Goal: Task Accomplishment & Management: Manage account settings

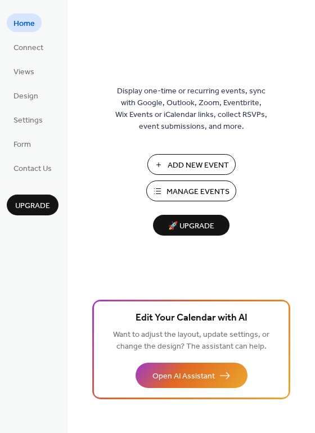
click at [192, 196] on span "Manage Events" at bounding box center [197, 192] width 63 height 12
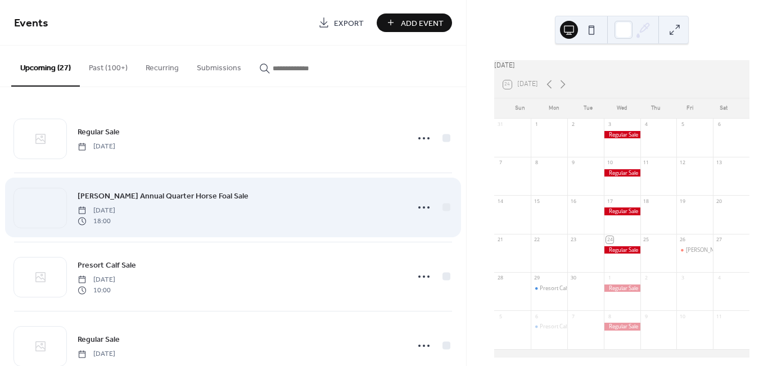
scroll to position [34, 0]
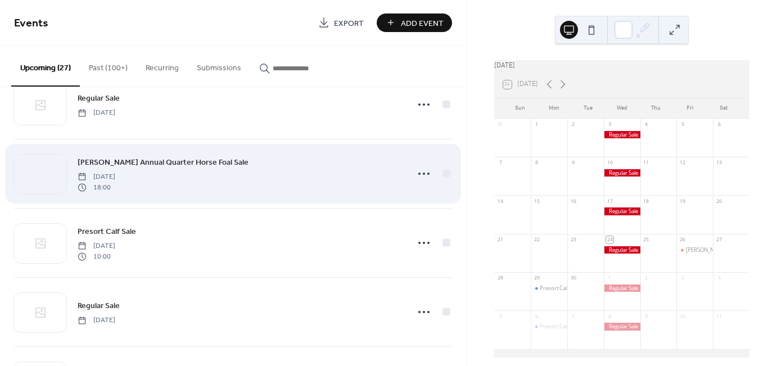
click at [240, 172] on div "Dwight Ungstad's Annual Quarter Horse Foal Sale Friday, September 26, 2025 18:00" at bounding box center [240, 174] width 324 height 36
click at [115, 180] on span "Friday, September 26, 2025" at bounding box center [97, 177] width 38 height 10
click at [162, 157] on span "Dwight Ungstad's Annual Quarter Horse Foal Sale" at bounding box center [163, 163] width 171 height 12
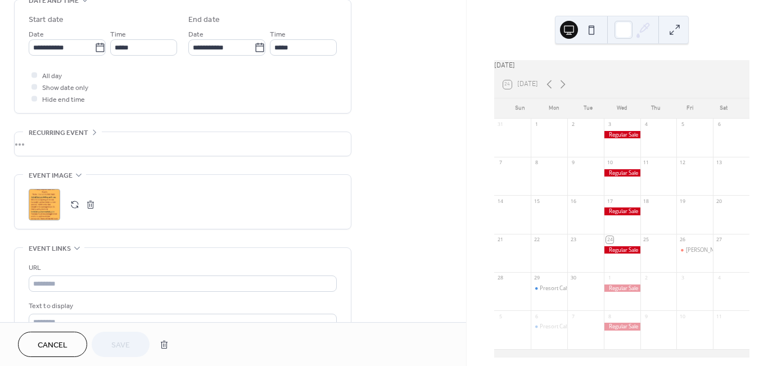
scroll to position [369, 0]
click at [90, 203] on button "button" at bounding box center [91, 202] width 16 height 16
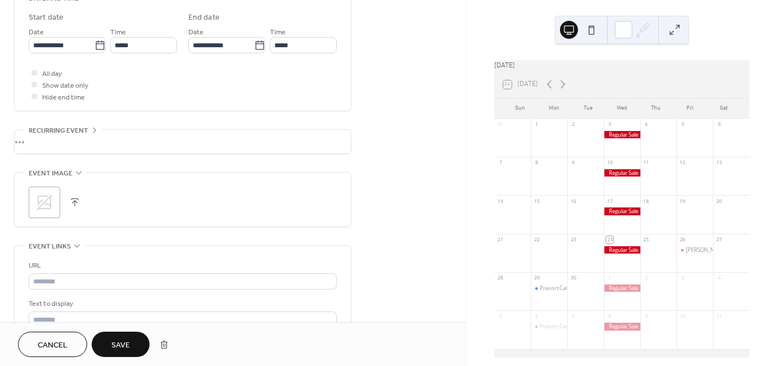
click at [77, 175] on icon at bounding box center [78, 172] width 9 height 9
click at [77, 175] on div "•••" at bounding box center [183, 185] width 336 height 24
click at [40, 203] on icon at bounding box center [44, 202] width 18 height 18
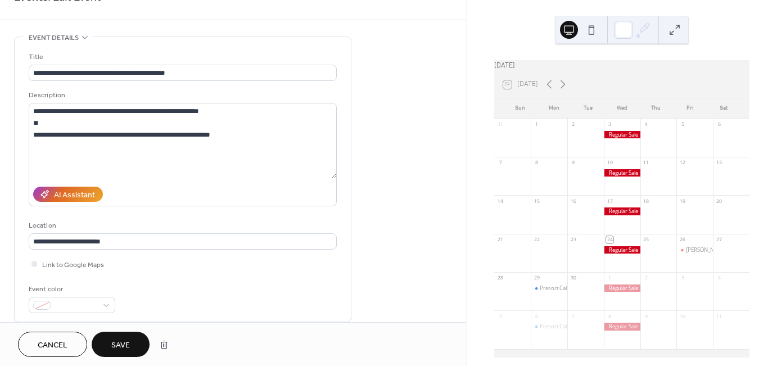
scroll to position [20, 0]
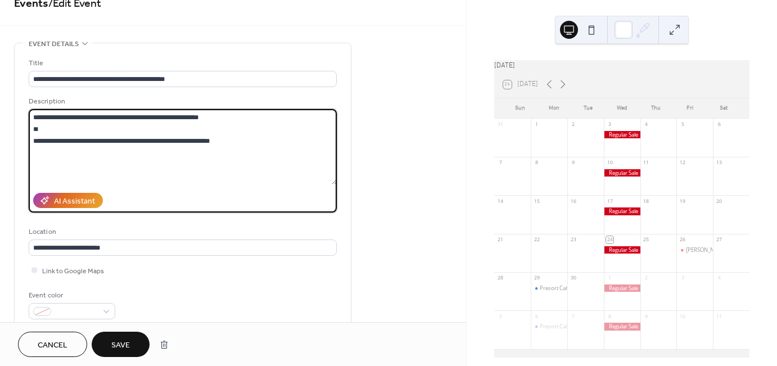
click at [251, 143] on textarea "**********" at bounding box center [183, 146] width 308 height 75
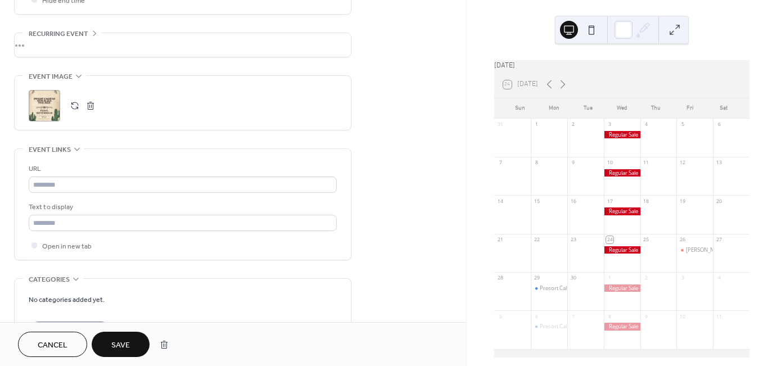
scroll to position [471, 0]
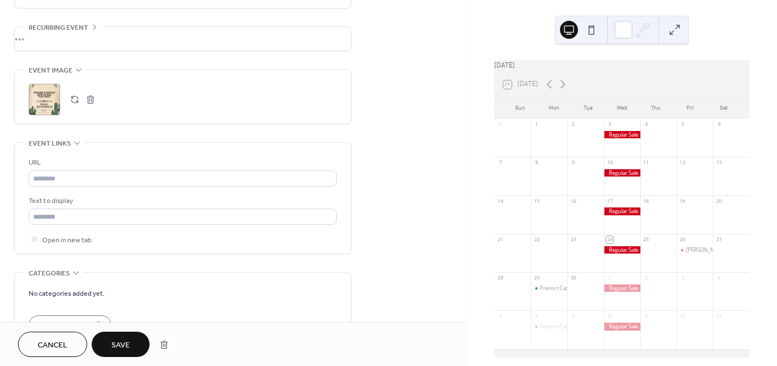
type textarea "**********"
click at [126, 345] on span "Save" at bounding box center [120, 345] width 19 height 12
